Goal: Task Accomplishment & Management: Manage account settings

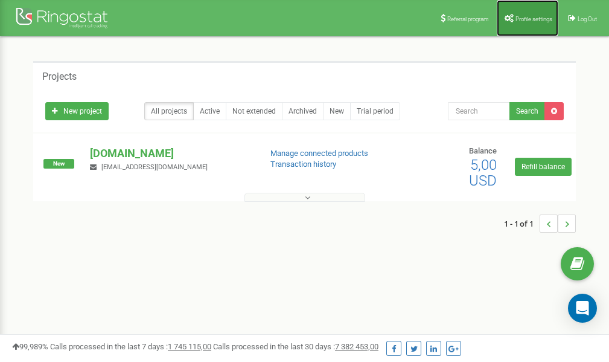
click at [534, 18] on span "Profile settings" at bounding box center [534, 19] width 37 height 7
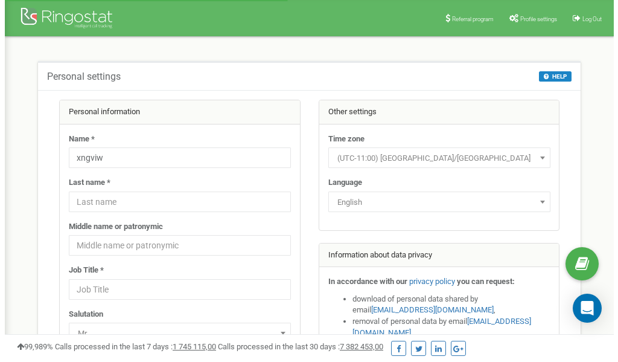
scroll to position [60, 0]
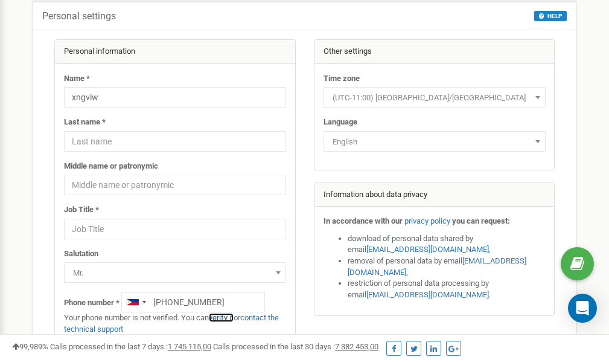
click at [226, 319] on link "verify it" at bounding box center [221, 317] width 25 height 9
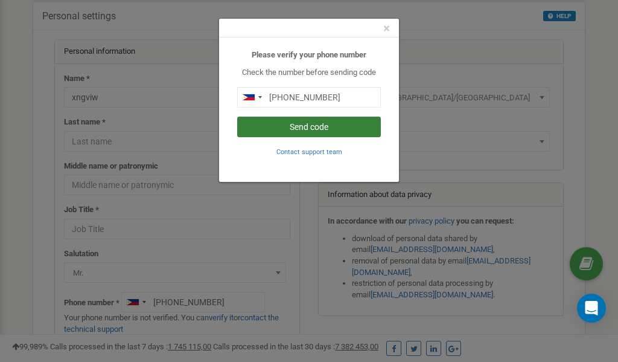
click at [308, 124] on button "Send code" at bounding box center [309, 127] width 144 height 21
